Goal: Complete application form: Complete application form

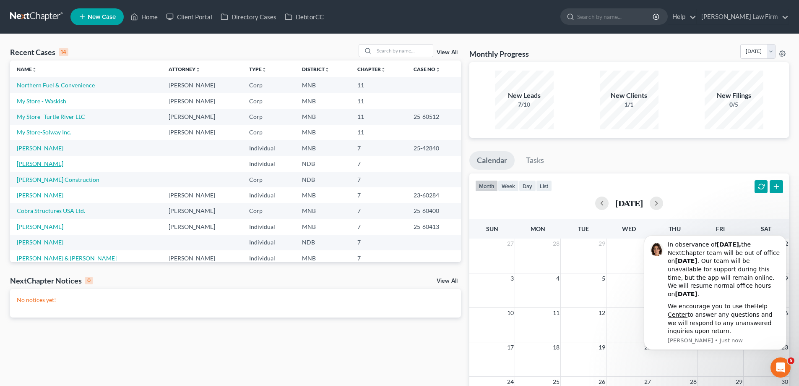
click at [52, 162] on link "[PERSON_NAME]" at bounding box center [40, 163] width 47 height 7
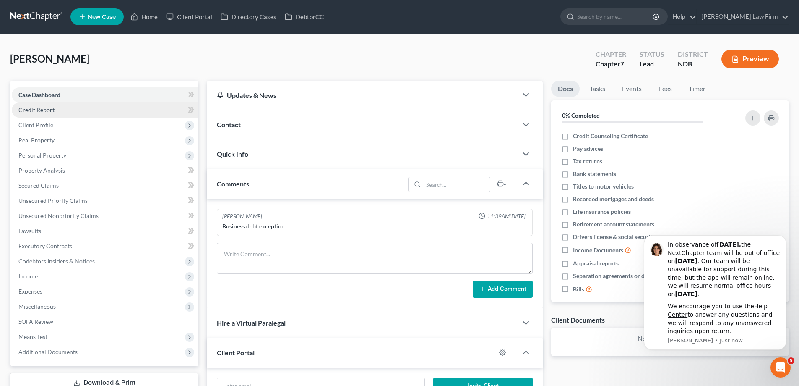
click at [60, 111] on link "Credit Report" at bounding box center [105, 109] width 187 height 15
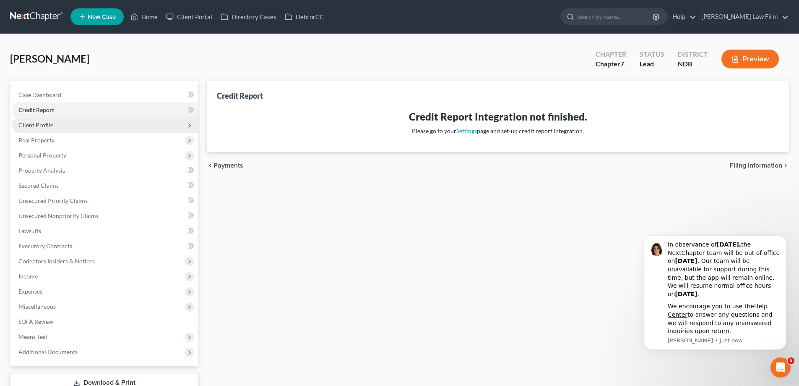
click at [57, 124] on span "Client Profile" at bounding box center [105, 124] width 187 height 15
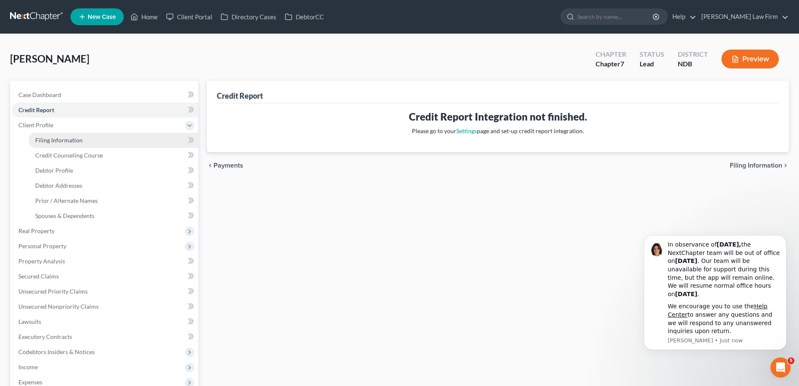
click at [69, 134] on link "Filing Information" at bounding box center [114, 140] width 170 height 15
select select "1"
select select "0"
select select "60"
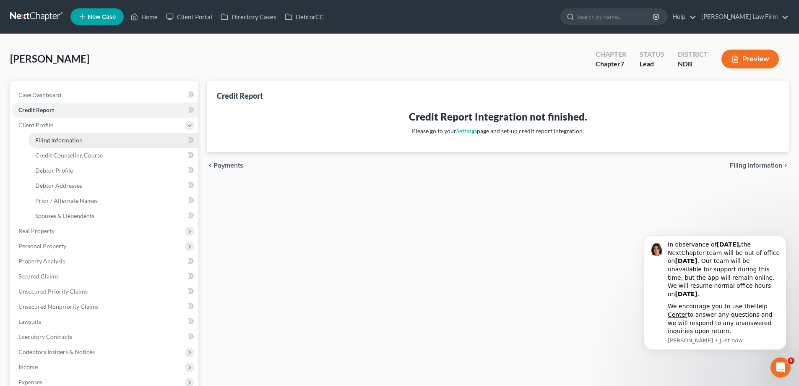
select select "29"
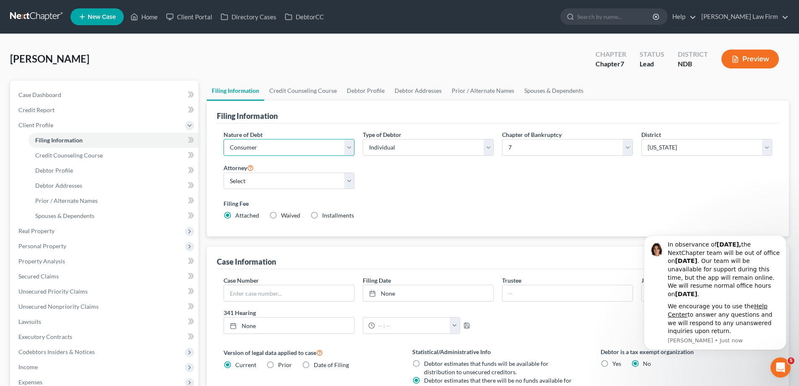
click at [347, 151] on select "Select Business Consumer Other" at bounding box center [289, 147] width 131 height 17
select select "0"
click at [224, 139] on select "Select Business Consumer Other" at bounding box center [289, 147] width 131 height 17
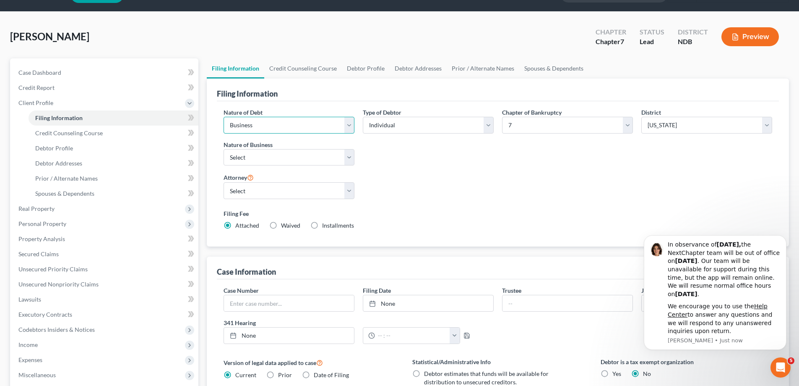
scroll to position [42, 0]
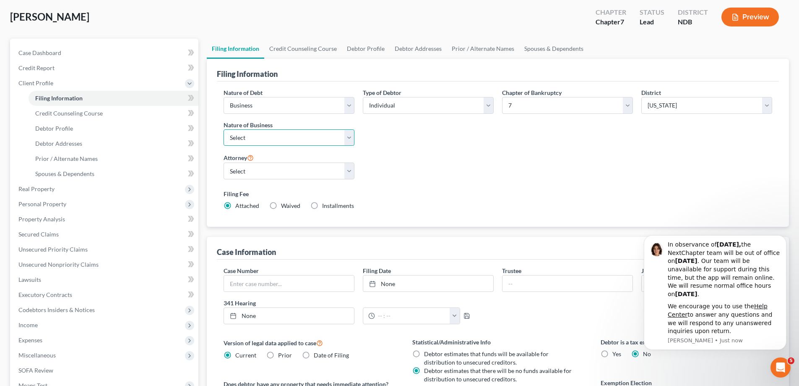
click at [349, 136] on select "Select Clearing Bank Commodity Broker Health Care Business Other Railroad Singl…" at bounding box center [289, 137] width 131 height 17
select select "2"
click at [224, 129] on select "Select Clearing Bank Commodity Broker Health Care Business Other Railroad Singl…" at bounding box center [289, 137] width 131 height 17
click at [345, 170] on select "Select [PERSON_NAME] - MNB [PERSON_NAME] - MNB" at bounding box center [289, 170] width 131 height 17
select select "1"
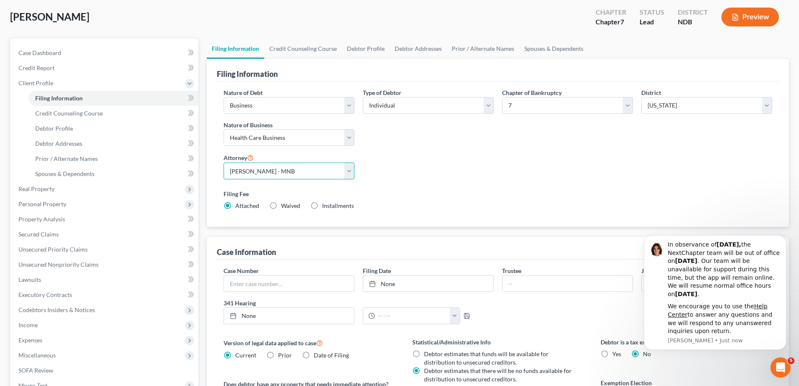
click at [224, 162] on select "Select [PERSON_NAME] - MNB [PERSON_NAME] - MNB" at bounding box center [289, 170] width 131 height 17
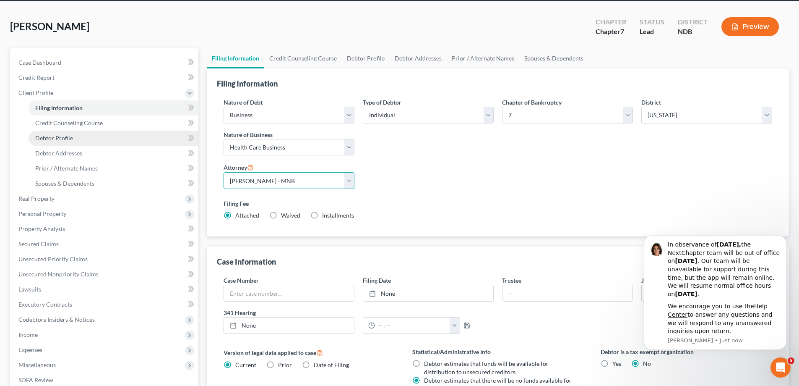
scroll to position [32, 0]
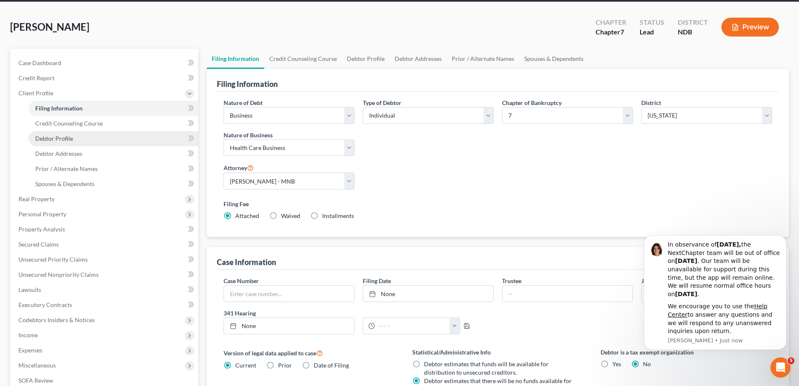
click at [77, 136] on link "Debtor Profile" at bounding box center [114, 138] width 170 height 15
select select "0"
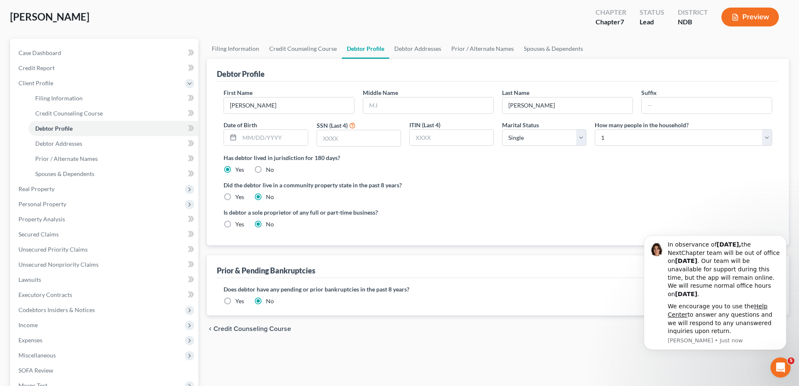
scroll to position [84, 0]
click at [111, 147] on link "Debtor Addresses" at bounding box center [114, 143] width 170 height 15
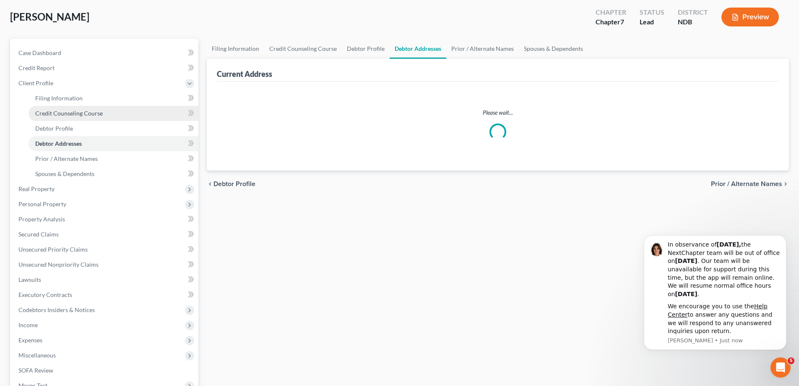
scroll to position [14, 0]
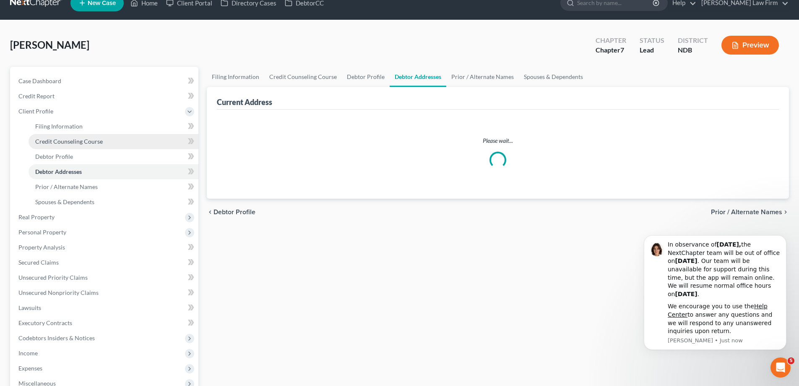
select select "0"
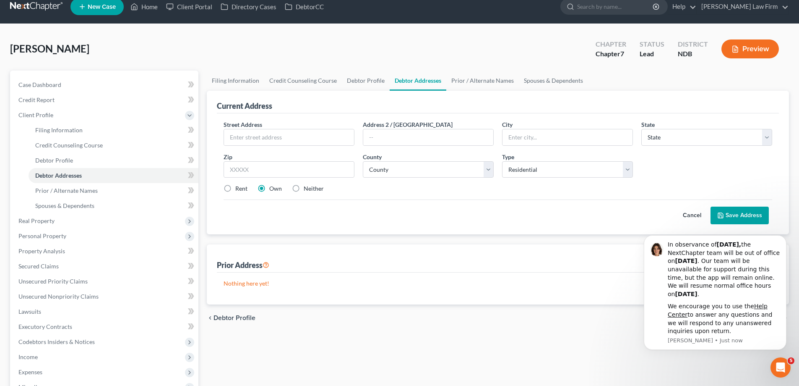
scroll to position [0, 0]
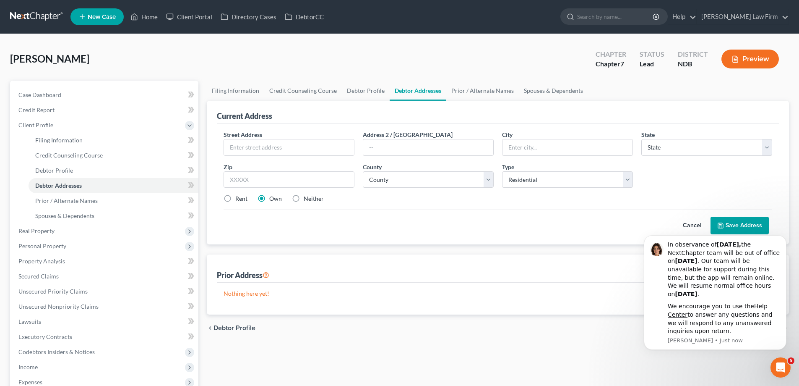
click at [26, 17] on link at bounding box center [37, 16] width 54 height 15
